Goal: Task Accomplishment & Management: Manage account settings

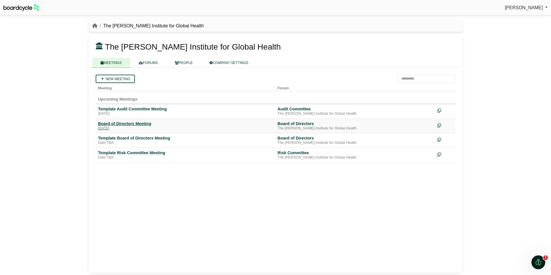
click at [126, 123] on div "Board of Directors Meeting" at bounding box center [185, 123] width 175 height 5
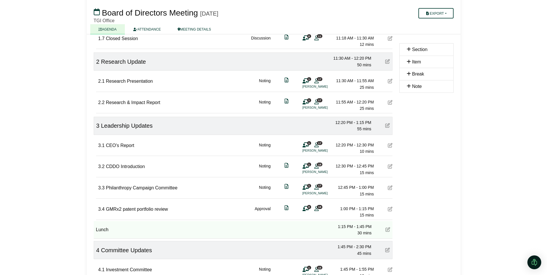
scroll to position [154, 0]
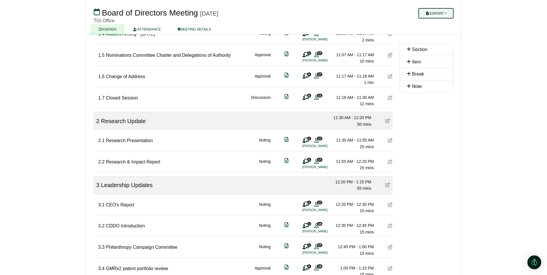
click at [434, 12] on button "Export" at bounding box center [435, 13] width 35 height 10
click at [433, 23] on link "Agenda" at bounding box center [443, 23] width 50 height 9
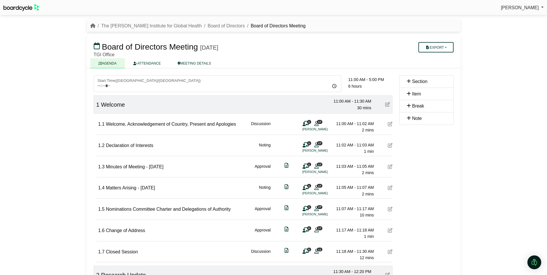
click at [370, 54] on div "TGI Office" at bounding box center [244, 54] width 300 height 5
click at [435, 45] on button "Export" at bounding box center [435, 47] width 35 height 10
click at [433, 66] on link "Run Sheet" at bounding box center [443, 66] width 50 height 9
drag, startPoint x: 345, startPoint y: 58, endPoint x: 407, endPoint y: 54, distance: 62.4
click at [346, 58] on div "Board of Directors Meeting Friday, 29 August 2025 Export Agenda Run Sheet Shell…" at bounding box center [274, 51] width 374 height 34
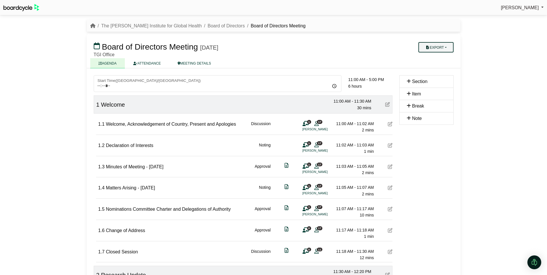
click at [441, 49] on button "Export" at bounding box center [435, 47] width 35 height 10
click at [442, 75] on link "Shell Minutes" at bounding box center [443, 74] width 50 height 9
click at [408, 118] on icon at bounding box center [409, 118] width 4 height 5
click at [390, 123] on icon at bounding box center [390, 124] width 5 height 5
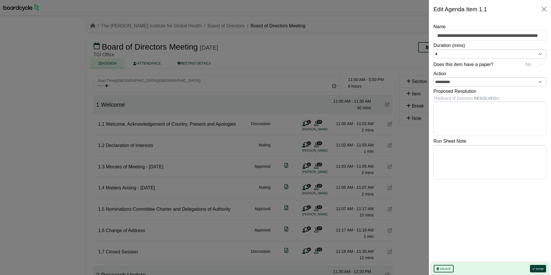
click at [445, 151] on body "Magdalen Malone Sign Out The George Institute for Global Health Board of Direct…" at bounding box center [275, 137] width 551 height 275
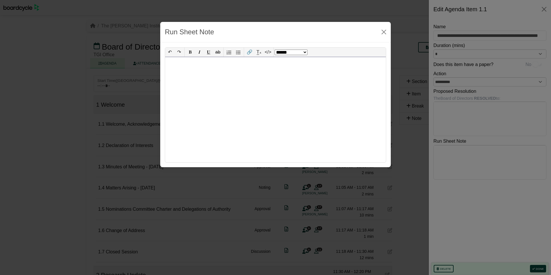
click at [173, 69] on div at bounding box center [275, 109] width 221 height 105
select select "*"
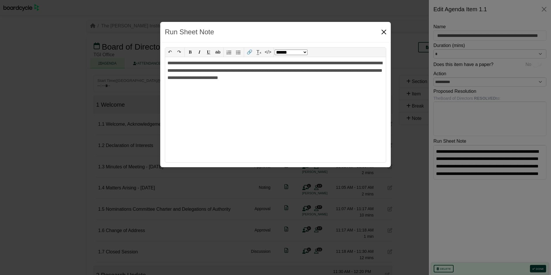
click at [385, 33] on button "Close" at bounding box center [383, 31] width 9 height 9
select select "******"
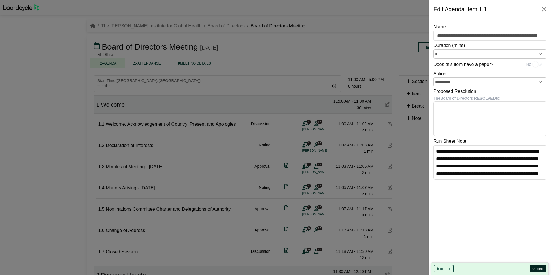
click at [539, 269] on button "Done" at bounding box center [538, 268] width 16 height 7
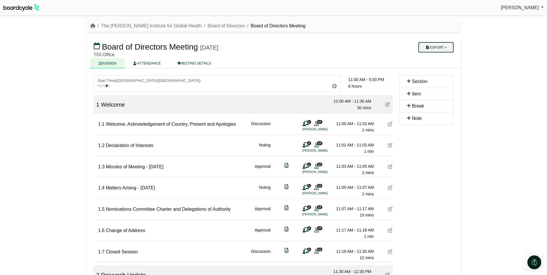
click at [437, 46] on button "Export" at bounding box center [435, 47] width 35 height 10
click at [433, 65] on link "Run Sheet" at bounding box center [443, 66] width 50 height 9
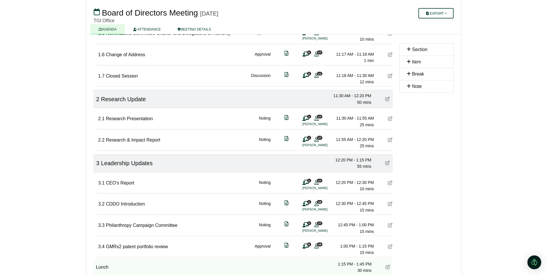
scroll to position [231, 0]
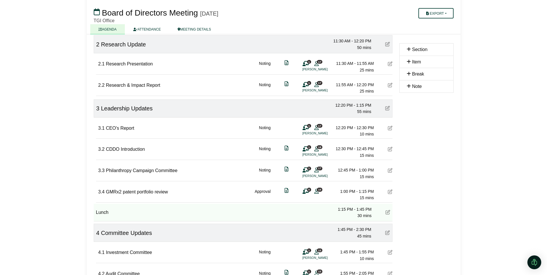
click at [390, 128] on icon at bounding box center [390, 128] width 5 height 5
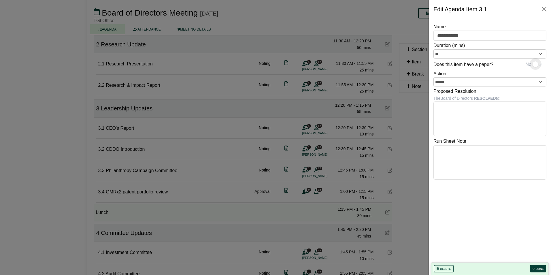
click at [543, 65] on div "Does this item have a paper? No" at bounding box center [490, 64] width 113 height 10
drag, startPoint x: 478, startPoint y: 65, endPoint x: 550, endPoint y: 67, distance: 71.8
click at [547, 67] on div "**********" at bounding box center [490, 146] width 122 height 257
drag, startPoint x: 550, startPoint y: 67, endPoint x: 542, endPoint y: 66, distance: 8.4
click at [542, 66] on div "Does this item have a paper? No" at bounding box center [490, 64] width 113 height 10
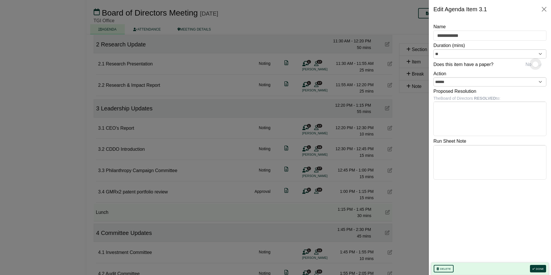
click at [542, 63] on div "Does this item have a paper? No" at bounding box center [490, 64] width 113 height 10
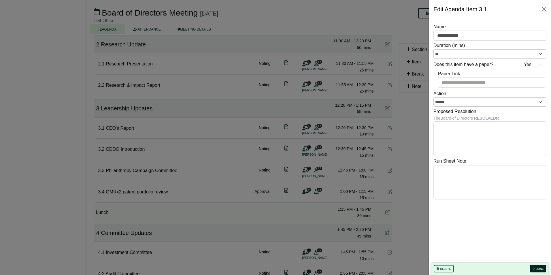
click at [537, 265] on button "Done" at bounding box center [538, 268] width 16 height 7
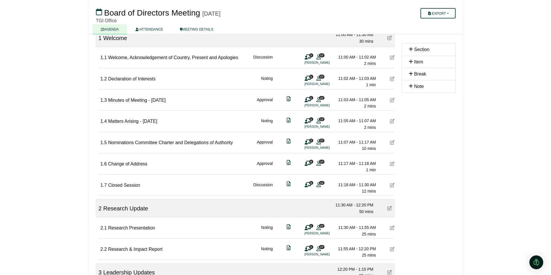
scroll to position [115, 0]
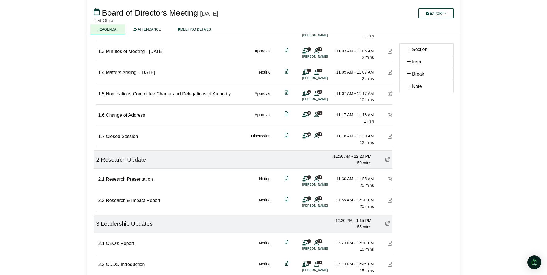
click at [389, 136] on icon at bounding box center [390, 136] width 5 height 5
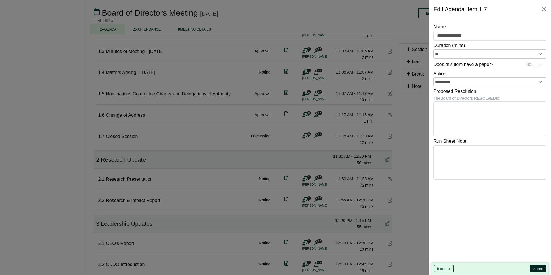
click at [540, 268] on button "Done" at bounding box center [538, 268] width 16 height 7
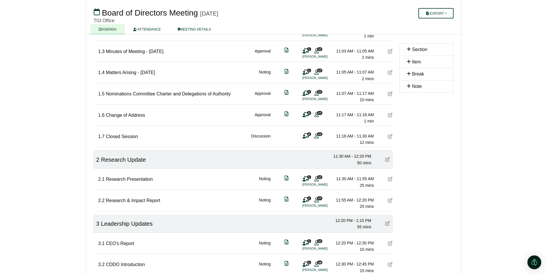
click at [320, 136] on span "11" at bounding box center [319, 134] width 5 height 4
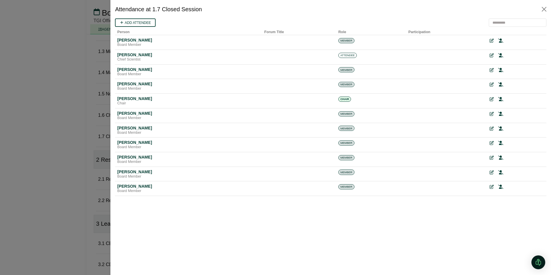
scroll to position [0, 0]
click at [503, 56] on icon at bounding box center [500, 56] width 5 height 4
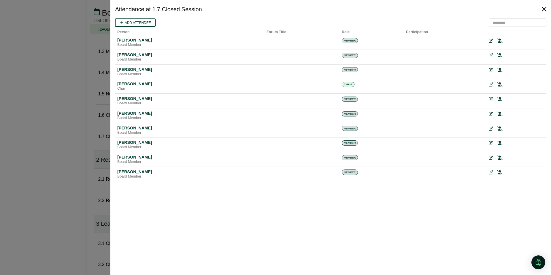
click at [544, 7] on button "Close" at bounding box center [544, 9] width 9 height 9
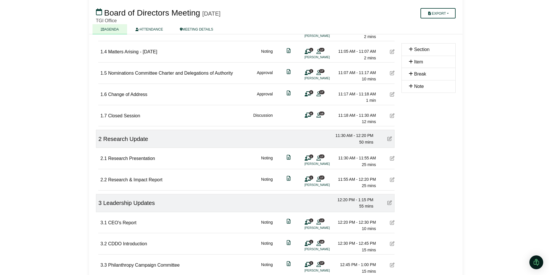
scroll to position [154, 0]
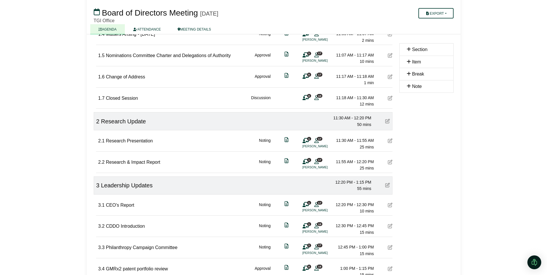
click at [391, 140] on icon at bounding box center [390, 140] width 5 height 5
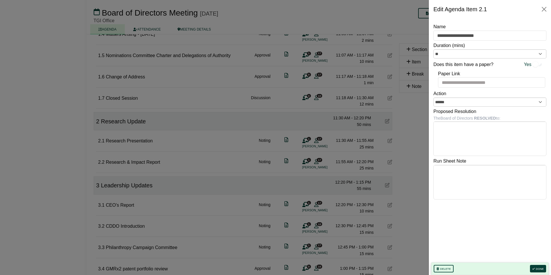
click at [411, 143] on div at bounding box center [275, 137] width 551 height 275
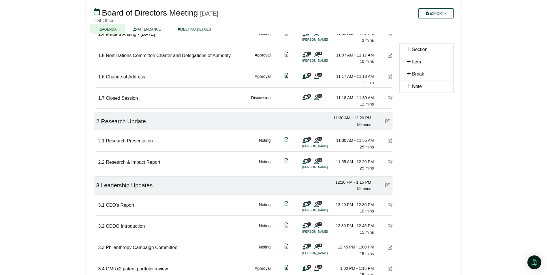
click at [318, 139] on span "17" at bounding box center [319, 139] width 5 height 4
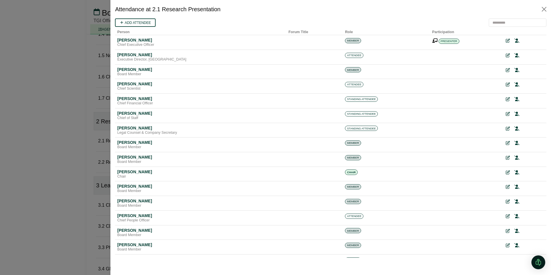
scroll to position [0, 0]
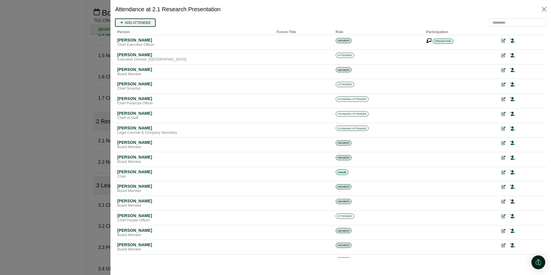
click at [134, 22] on link "Add attendee" at bounding box center [135, 22] width 41 height 8
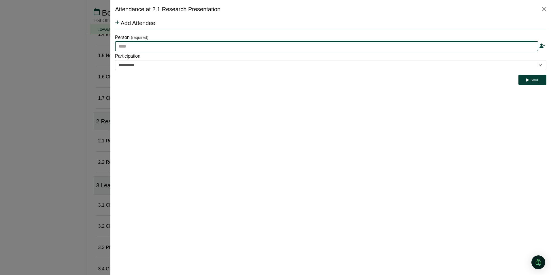
click at [136, 47] on input "text" at bounding box center [327, 46] width 424 height 10
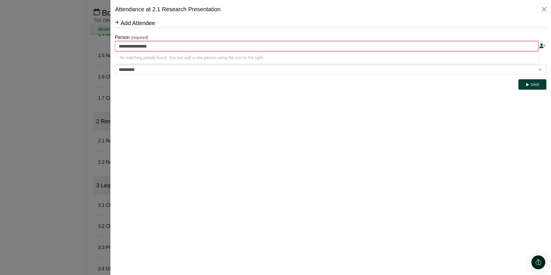
type input "**********"
click at [538, 85] on button "Save" at bounding box center [533, 84] width 28 height 10
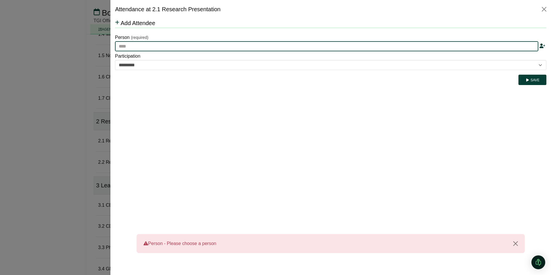
click at [157, 46] on input "text" at bounding box center [327, 46] width 424 height 10
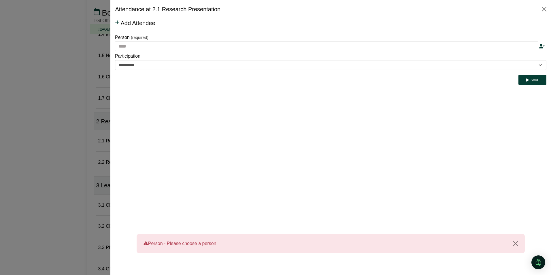
click at [543, 45] on icon at bounding box center [542, 46] width 6 height 5
click at [543, 9] on button "Close" at bounding box center [544, 9] width 9 height 9
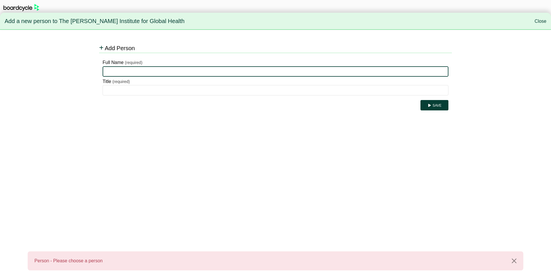
click at [143, 72] on input "Full Name" at bounding box center [276, 71] width 346 height 10
type input "**********"
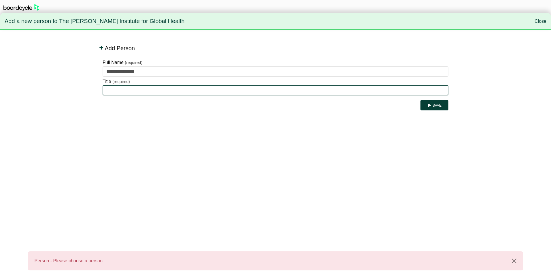
click at [131, 92] on input "Title" at bounding box center [276, 90] width 346 height 10
type input "**********"
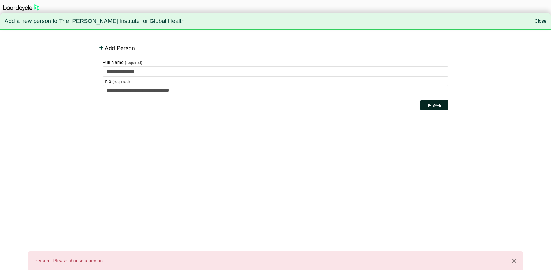
click at [433, 104] on button "Save" at bounding box center [435, 105] width 28 height 10
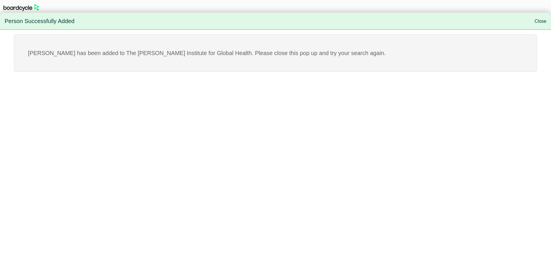
click at [542, 19] on link "Close" at bounding box center [541, 21] width 12 height 5
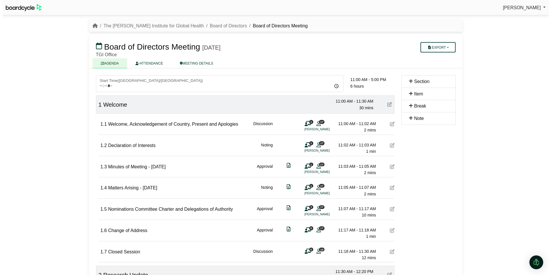
scroll to position [154, 0]
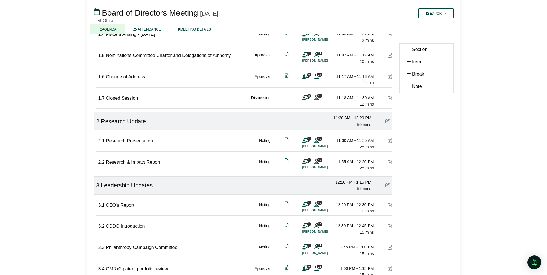
click at [305, 141] on icon at bounding box center [305, 141] width 6 height 0
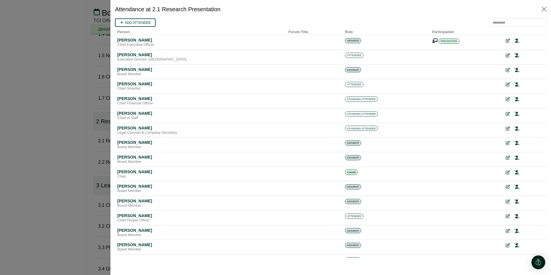
scroll to position [0, 0]
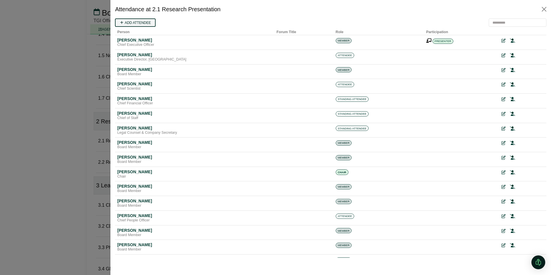
click at [135, 21] on link "Add attendee" at bounding box center [135, 22] width 41 height 8
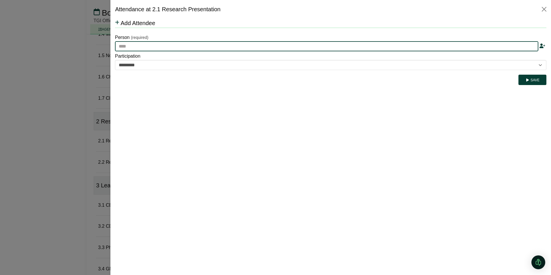
click at [148, 48] on input "text" at bounding box center [327, 46] width 424 height 10
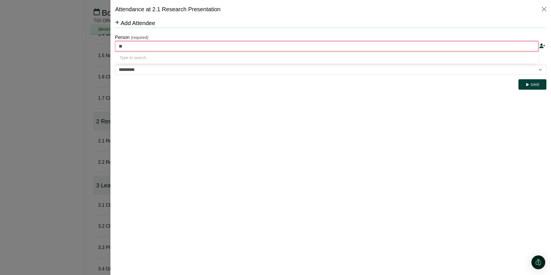
type input "***"
type input "**********"
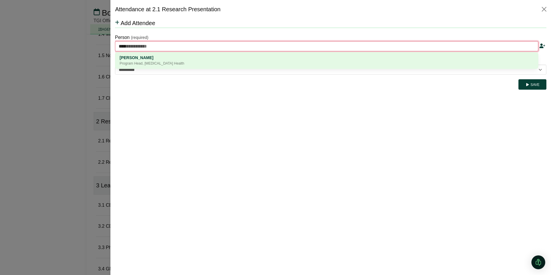
click at [140, 54] on div "[PERSON_NAME]" at bounding box center [327, 57] width 414 height 6
type input "**********"
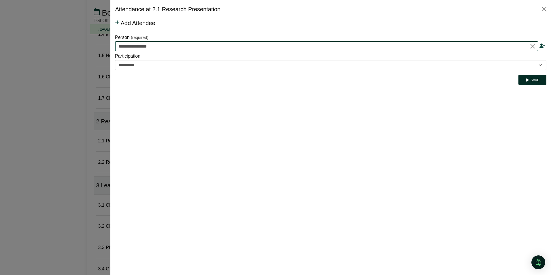
type input "**********"
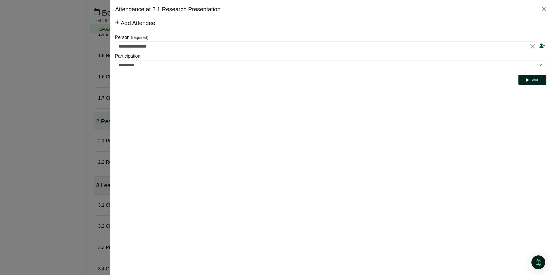
click at [532, 80] on button "Save" at bounding box center [533, 80] width 28 height 10
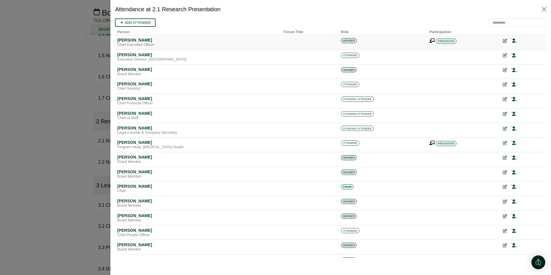
click at [503, 39] on icon at bounding box center [505, 41] width 4 height 4
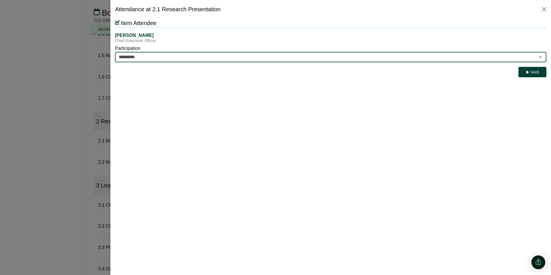
drag, startPoint x: 539, startPoint y: 55, endPoint x: 457, endPoint y: 59, distance: 82.3
click at [539, 55] on select "********* ********" at bounding box center [331, 57] width 432 height 10
select select "********"
click at [115, 52] on select "********* ********" at bounding box center [331, 57] width 432 height 10
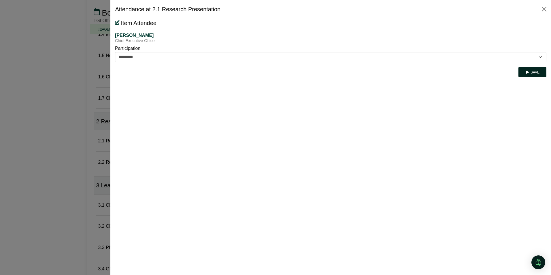
click at [524, 71] on button "Save" at bounding box center [533, 72] width 28 height 10
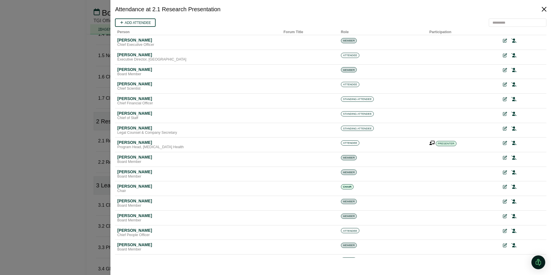
click at [545, 8] on button "Close" at bounding box center [544, 9] width 9 height 9
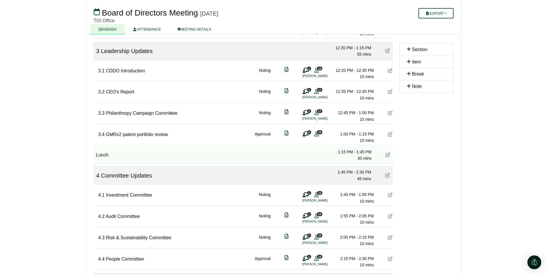
scroll to position [308, 0]
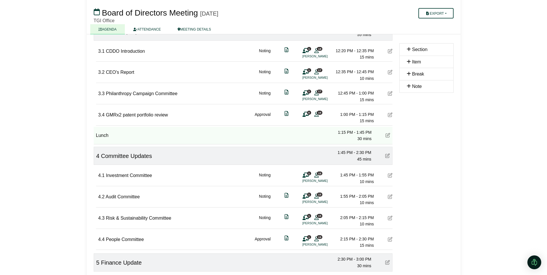
click at [389, 115] on icon at bounding box center [390, 114] width 5 height 5
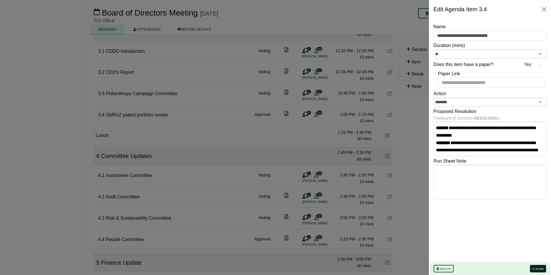
click at [538, 271] on button "Done" at bounding box center [538, 268] width 16 height 7
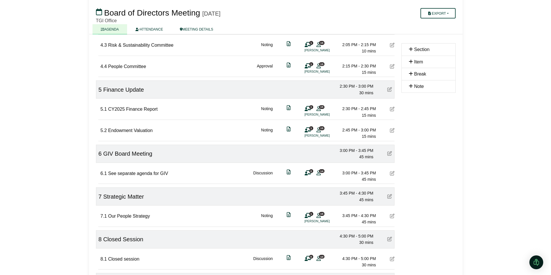
scroll to position [500, 0]
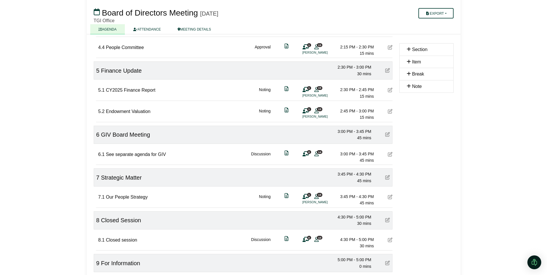
click at [316, 154] on icon at bounding box center [316, 154] width 4 height 0
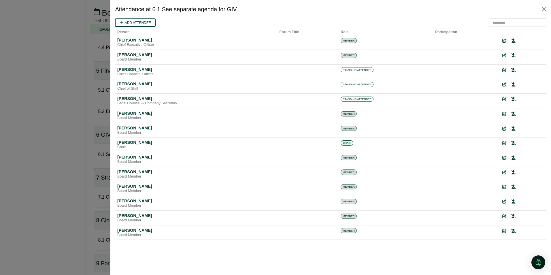
scroll to position [0, 0]
click at [545, 9] on button "Close" at bounding box center [544, 9] width 9 height 9
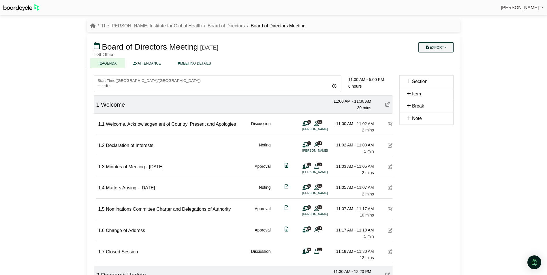
click at [439, 47] on button "Export" at bounding box center [435, 47] width 35 height 10
click at [435, 65] on link "Run Sheet" at bounding box center [443, 66] width 50 height 9
click at [471, 242] on div "Magdalen Malone Sign Out The George Institute for Global Health Board of Direct…" at bounding box center [273, 137] width 547 height 275
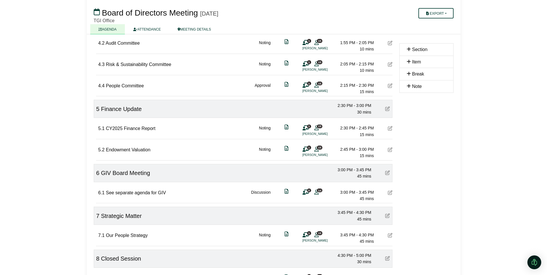
scroll to position [615, 0]
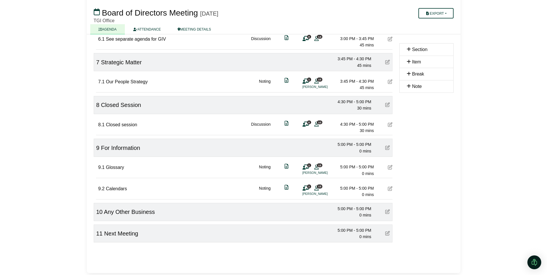
click at [459, 172] on div at bounding box center [273, 137] width 547 height 275
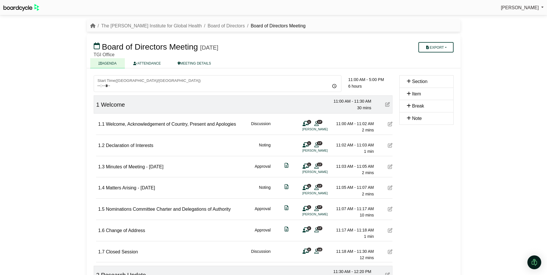
scroll to position [615, 0]
